Goal: Task Accomplishment & Management: Use online tool/utility

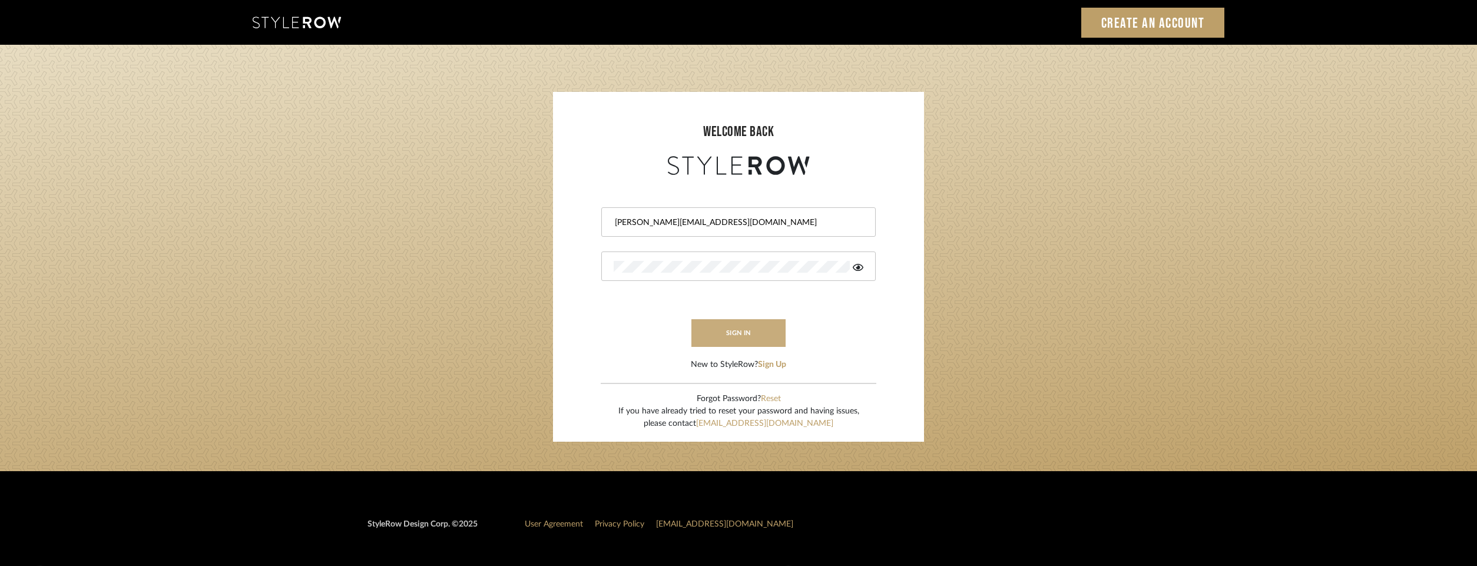
click at [705, 339] on button "sign in" at bounding box center [738, 333] width 94 height 28
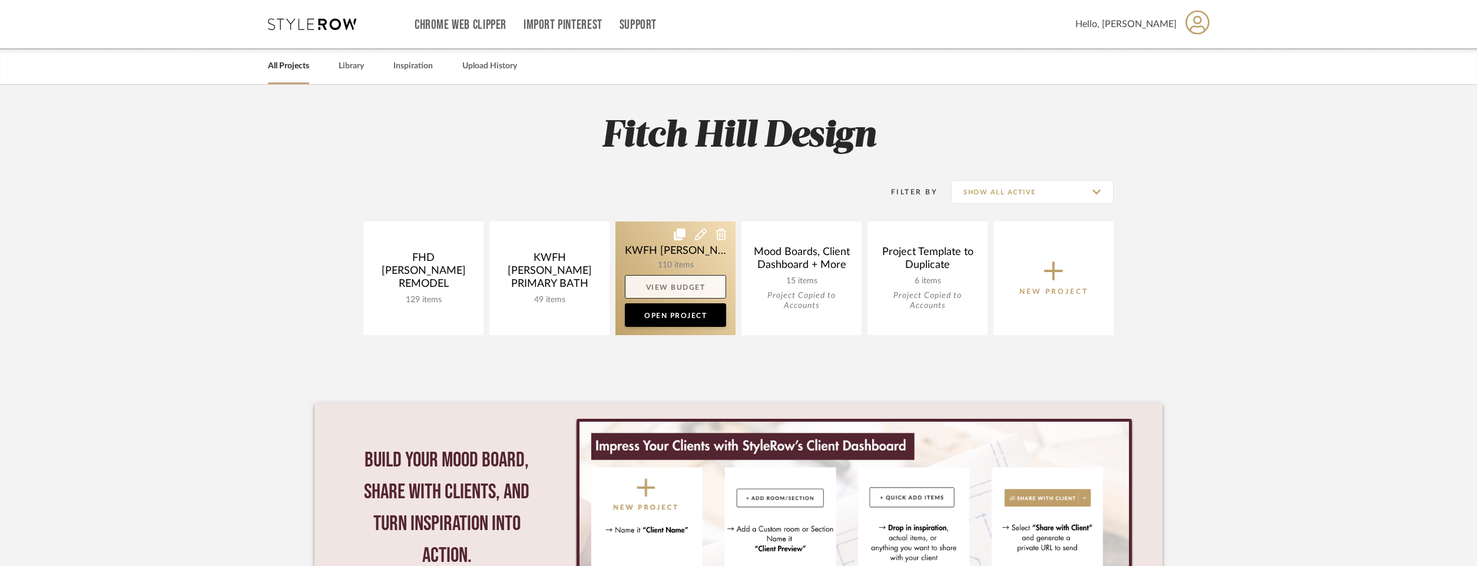
click at [691, 290] on link "View Budget" at bounding box center [675, 287] width 101 height 24
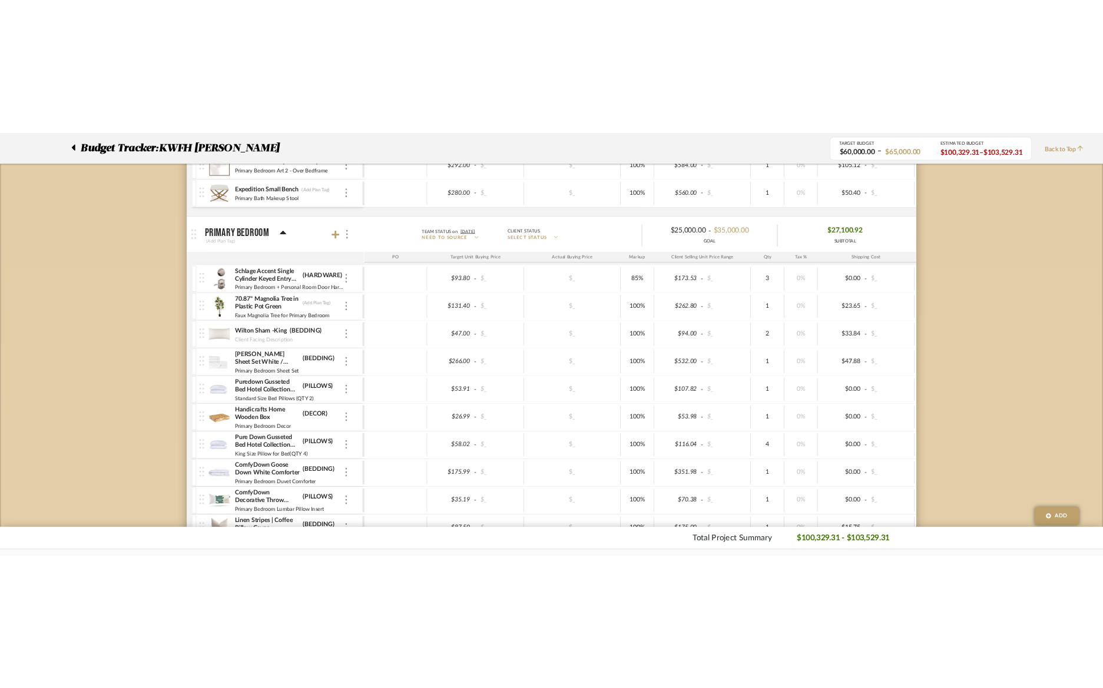
scroll to position [1927, 0]
